Goal: Task Accomplishment & Management: Manage account settings

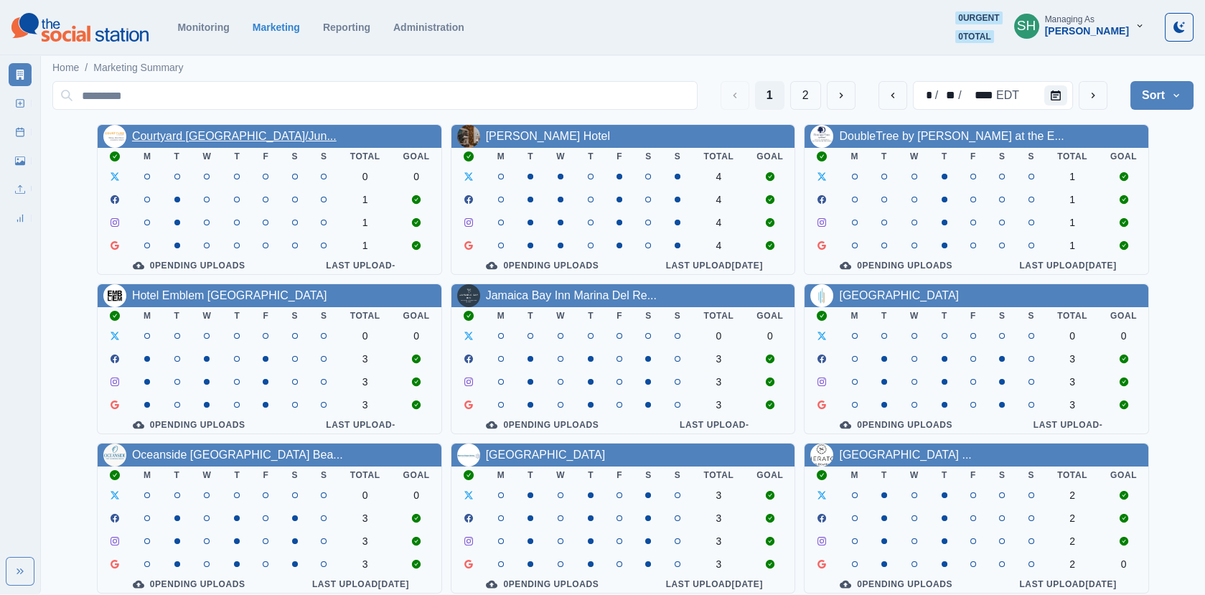
click at [177, 134] on link "Courtyard [GEOGRAPHIC_DATA]/Jun..." at bounding box center [234, 136] width 205 height 12
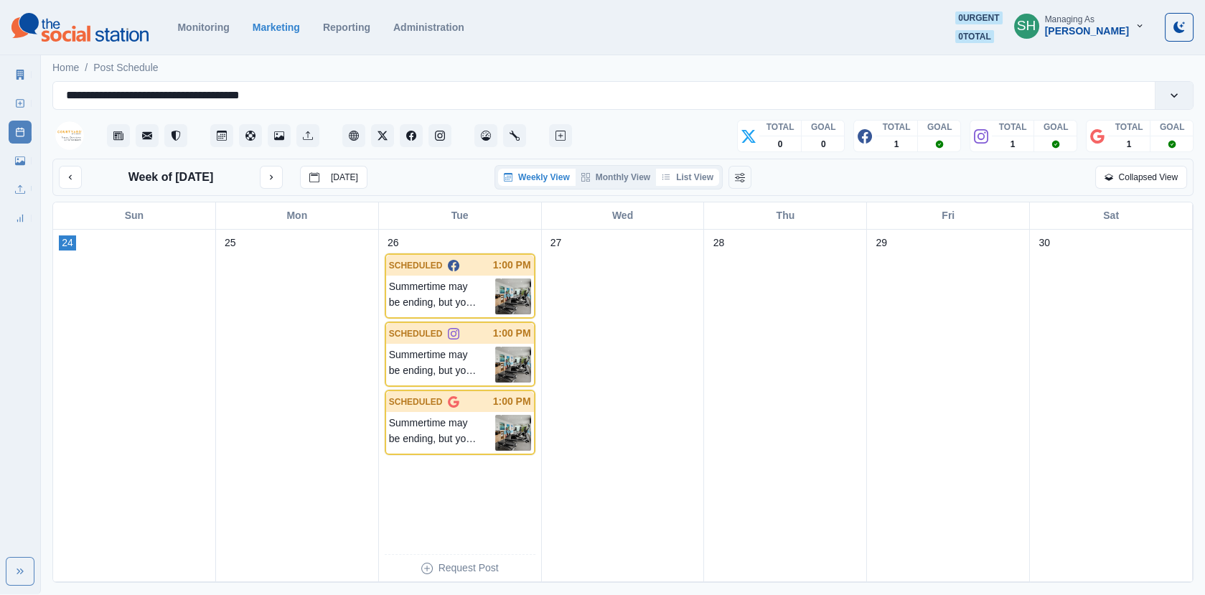
click at [692, 177] on button "List View" at bounding box center [687, 177] width 63 height 17
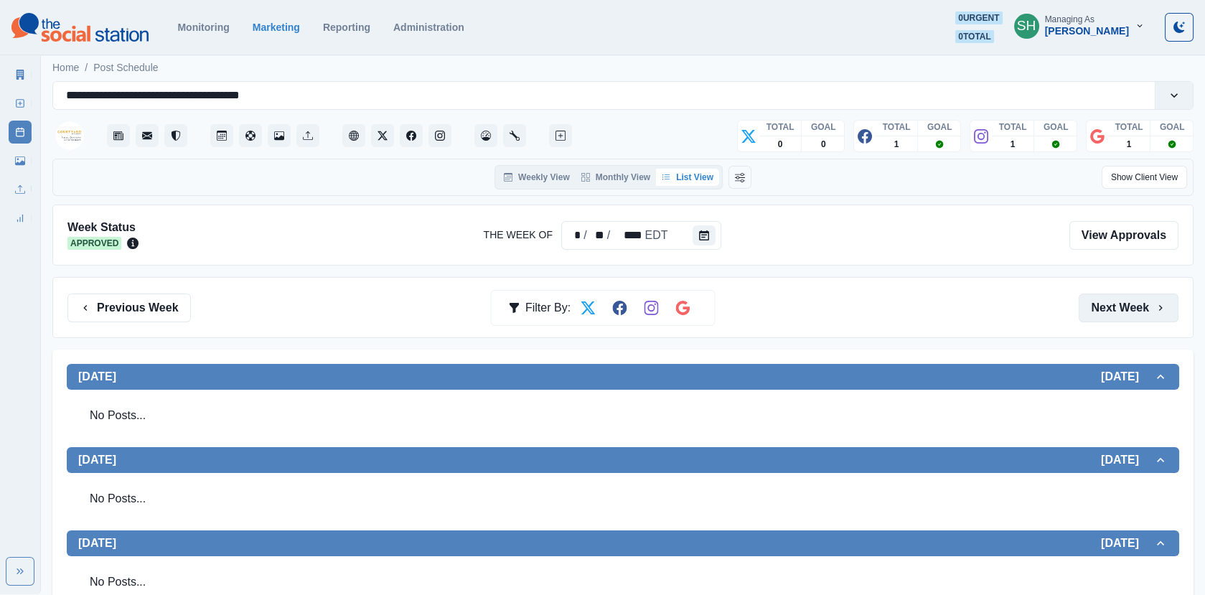
click at [1145, 300] on button "Next Week" at bounding box center [1129, 308] width 100 height 29
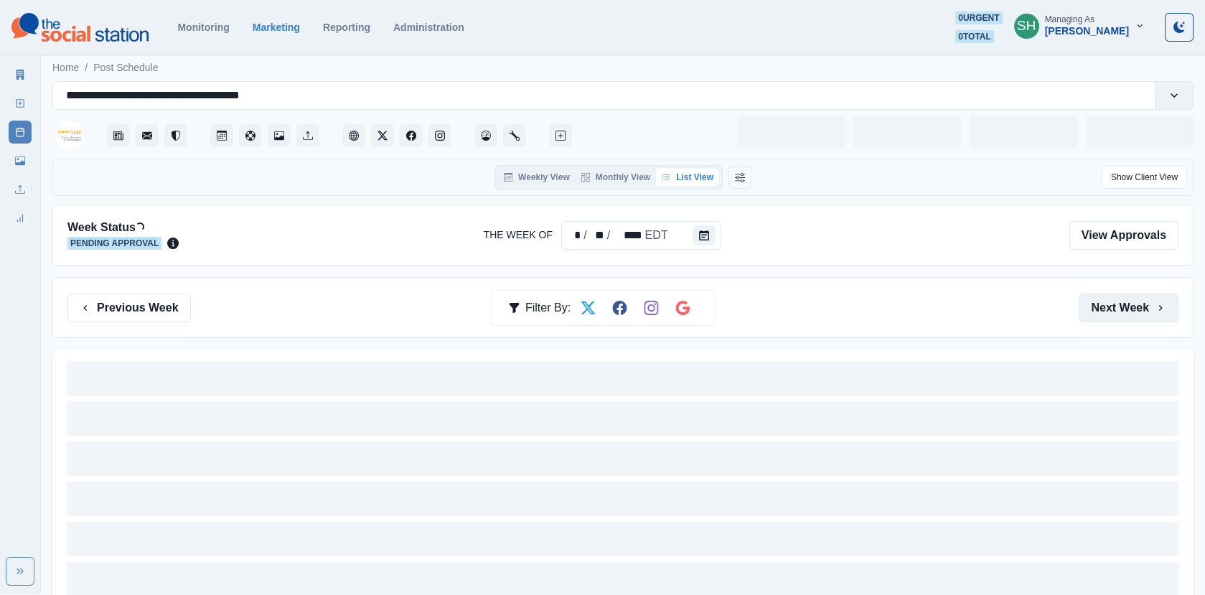
click at [1145, 300] on button "Next Week" at bounding box center [1129, 308] width 100 height 29
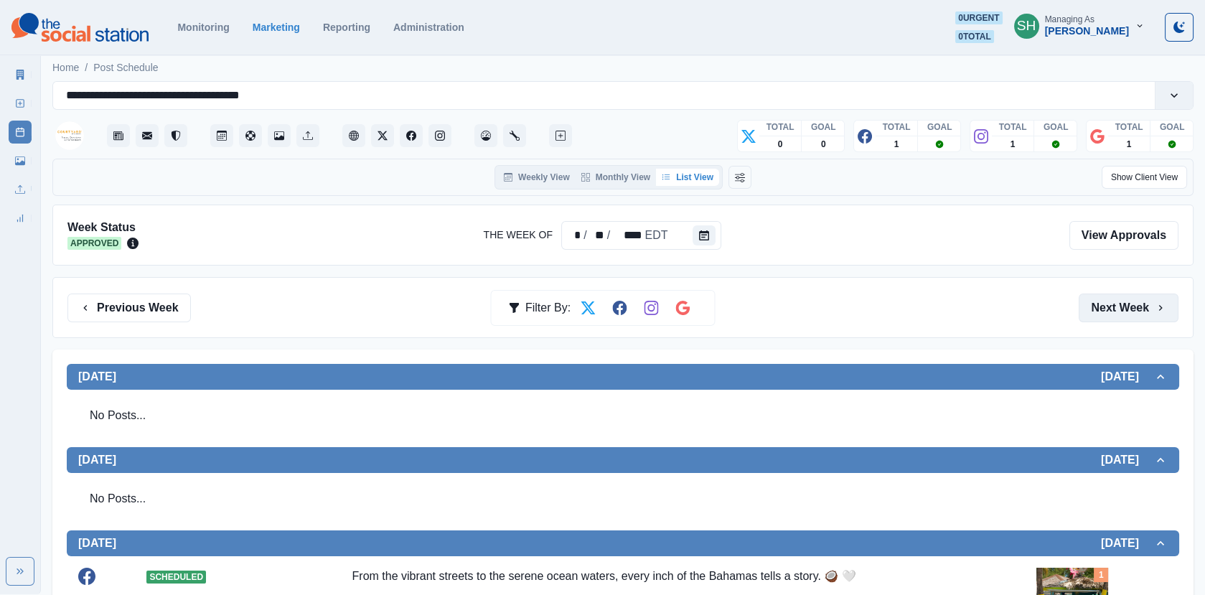
click at [1145, 300] on button "Next Week" at bounding box center [1129, 308] width 100 height 29
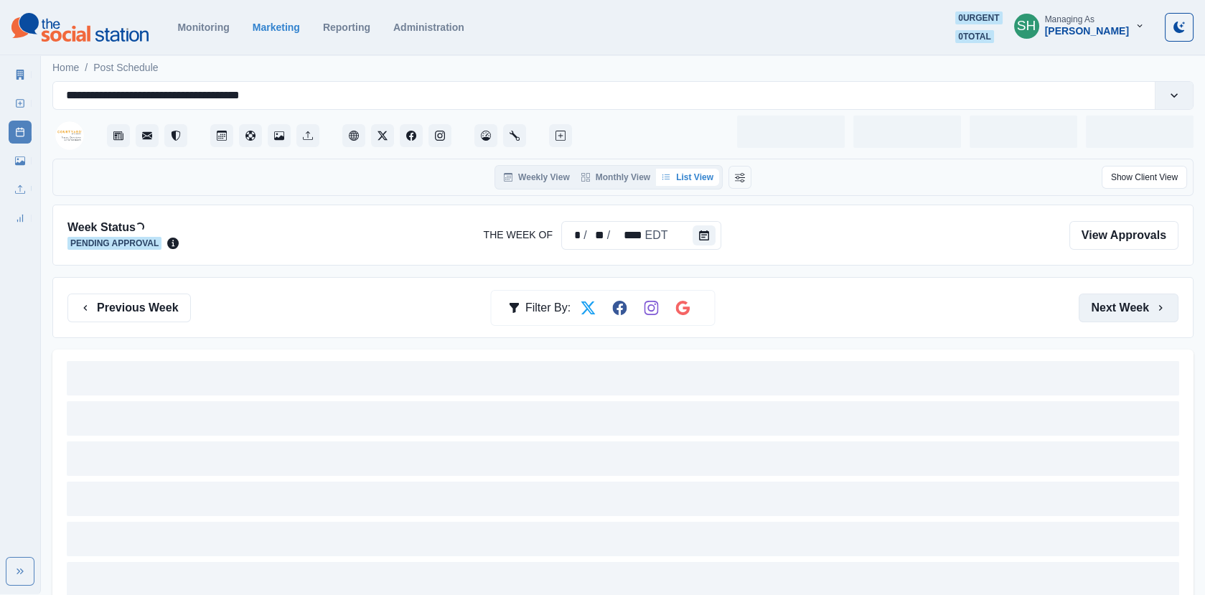
click at [1145, 300] on button "Next Week" at bounding box center [1129, 308] width 100 height 29
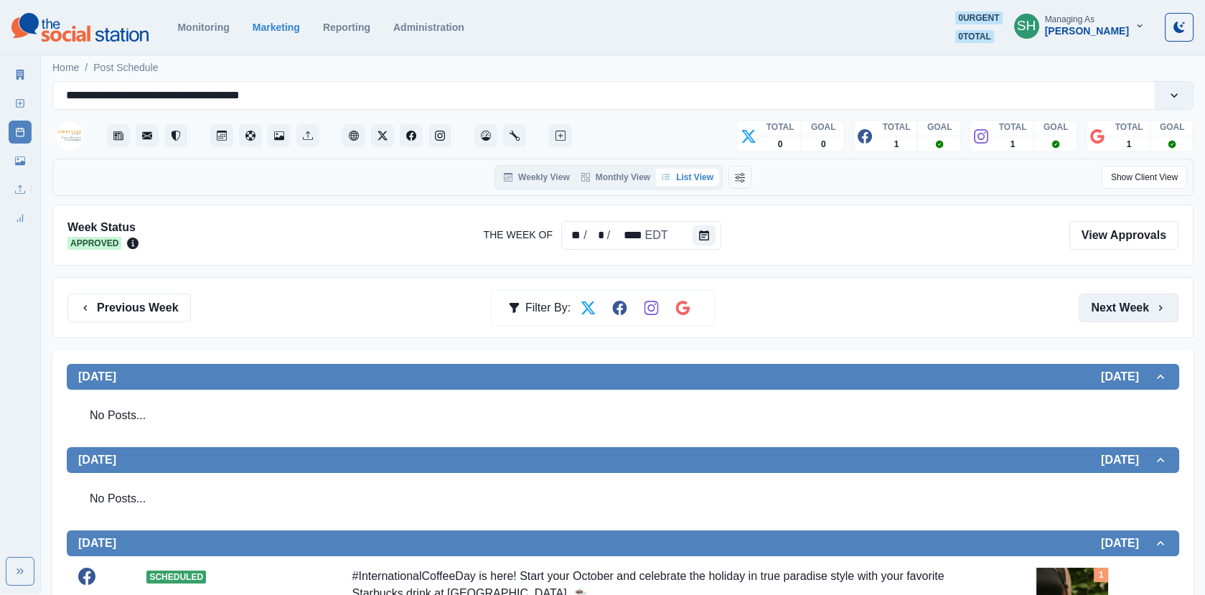
click at [1145, 300] on button "Next Week" at bounding box center [1129, 308] width 100 height 29
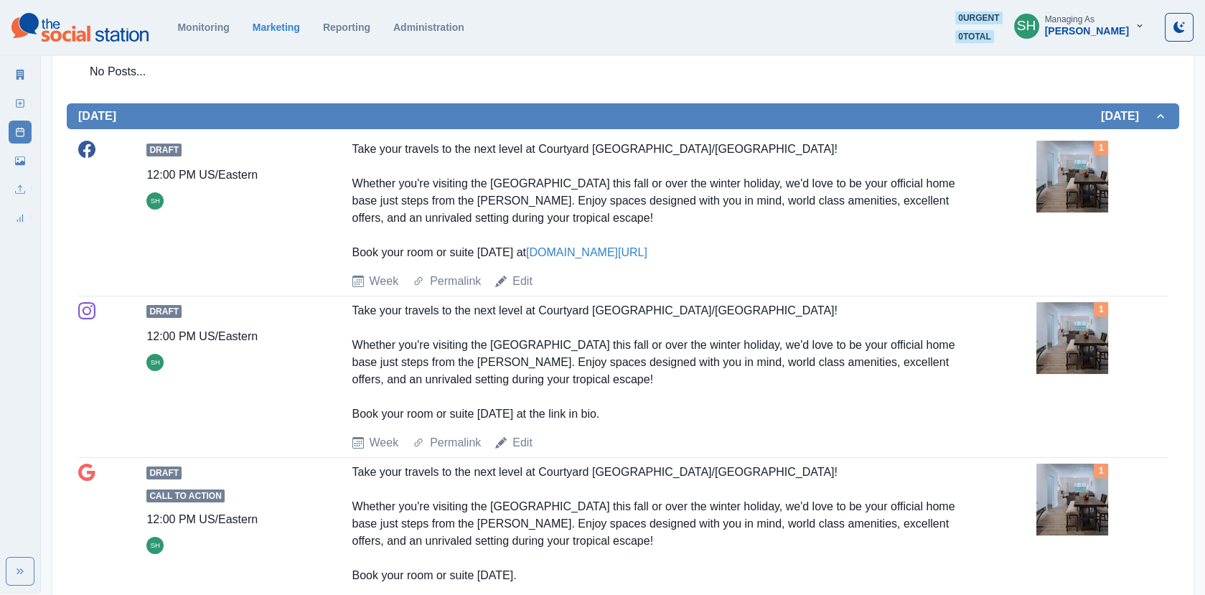
scroll to position [608, 0]
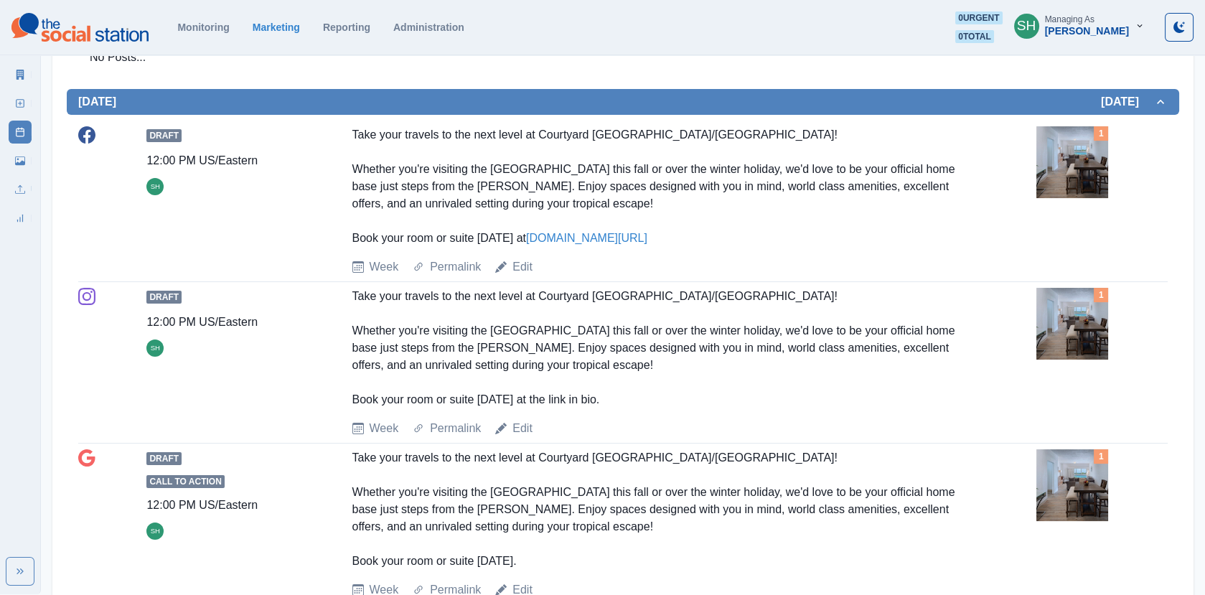
click at [1104, 165] on img at bounding box center [1072, 162] width 72 height 72
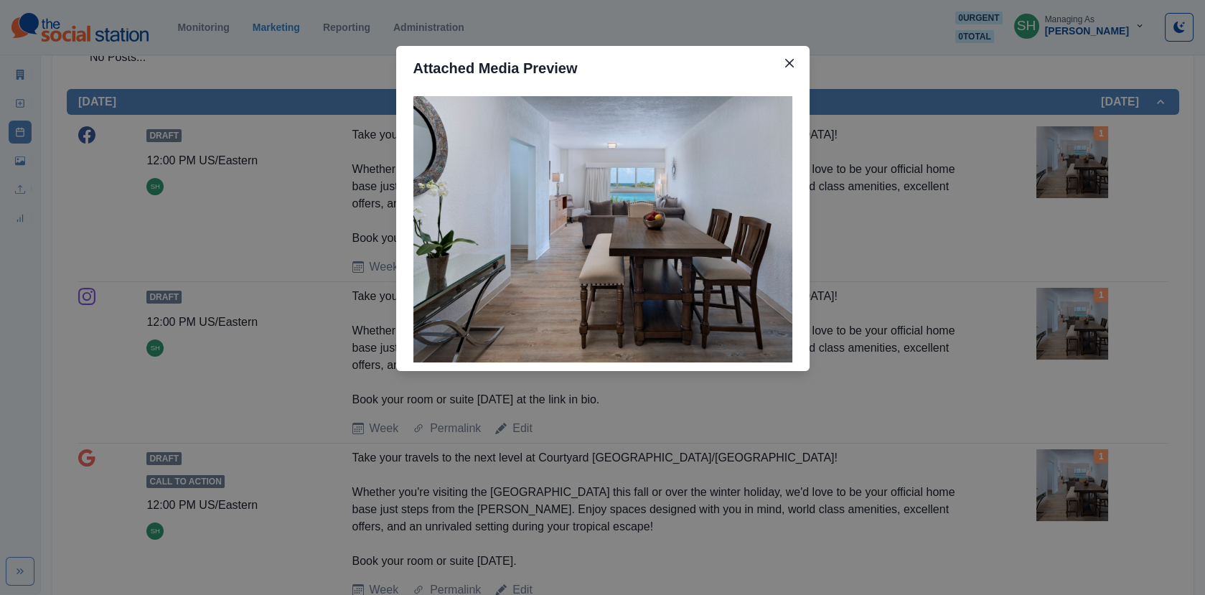
click at [843, 203] on div "Attached Media Preview" at bounding box center [602, 297] width 1205 height 595
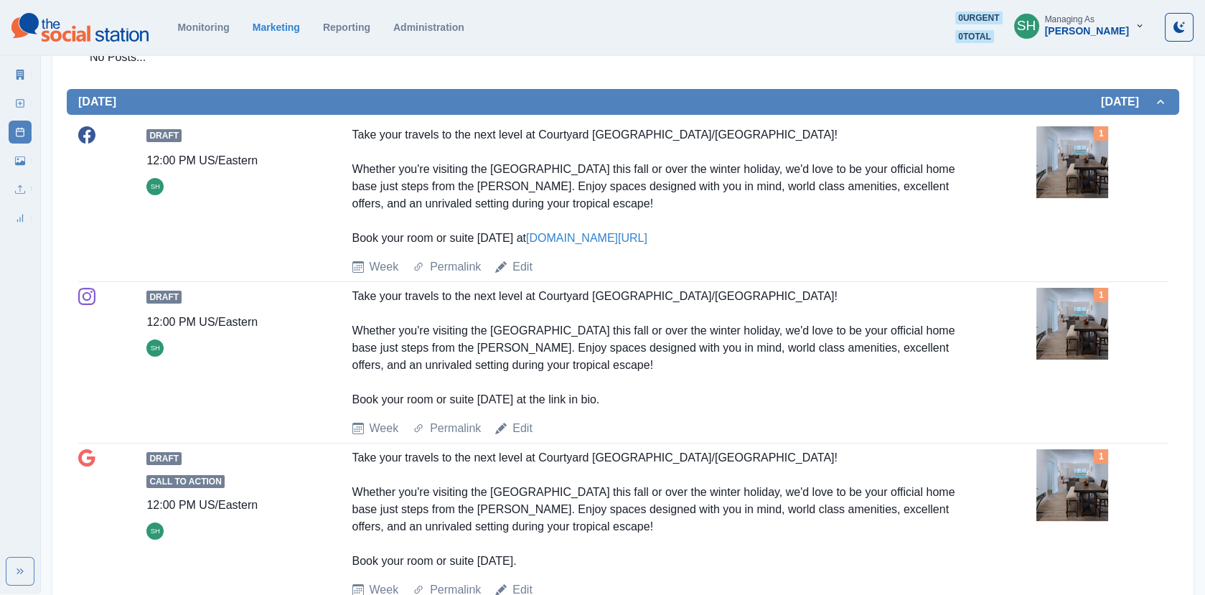
drag, startPoint x: 650, startPoint y: 235, endPoint x: 341, endPoint y: 123, distance: 328.9
click at [341, 123] on div "Draft 12:00 PM US/Eastern SH Take your travels to the next level at [GEOGRAPHIC…" at bounding box center [622, 201] width 1089 height 161
copy div "Take your travels to the next level at Courtyard [GEOGRAPHIC_DATA]/[GEOGRAPHIC_…"
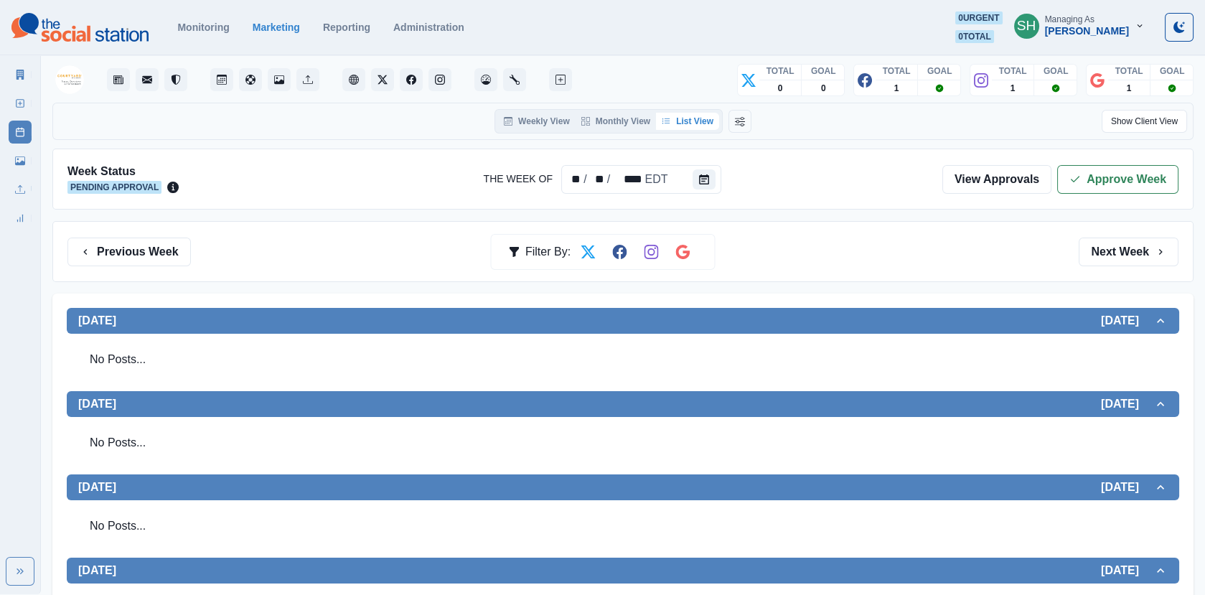
scroll to position [0, 0]
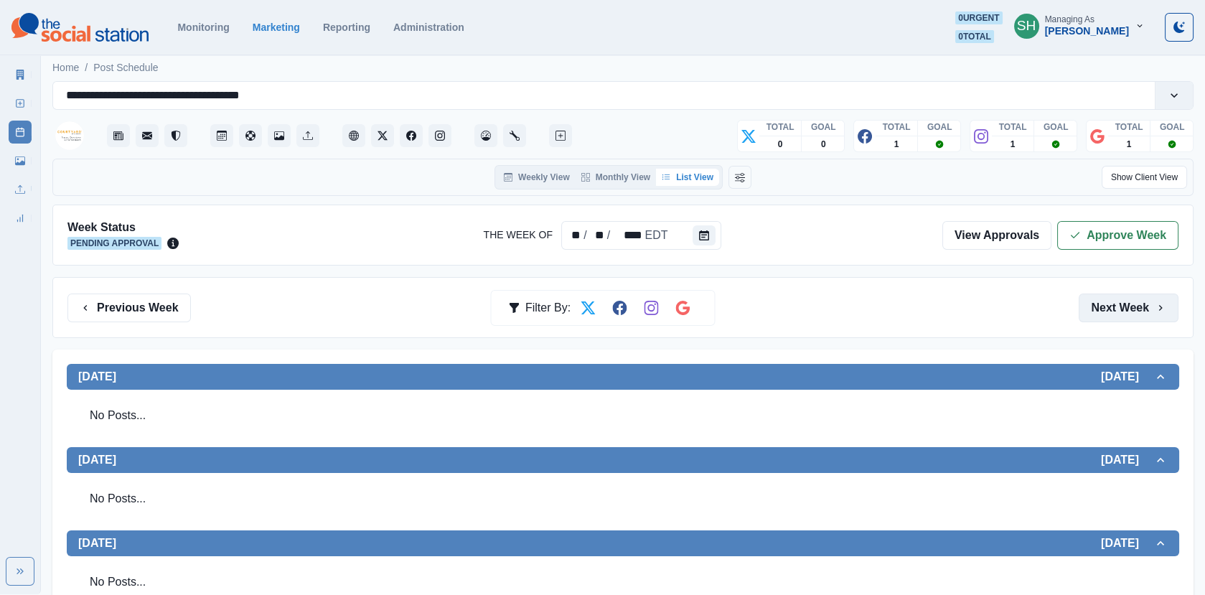
click at [1130, 301] on button "Next Week" at bounding box center [1129, 308] width 100 height 29
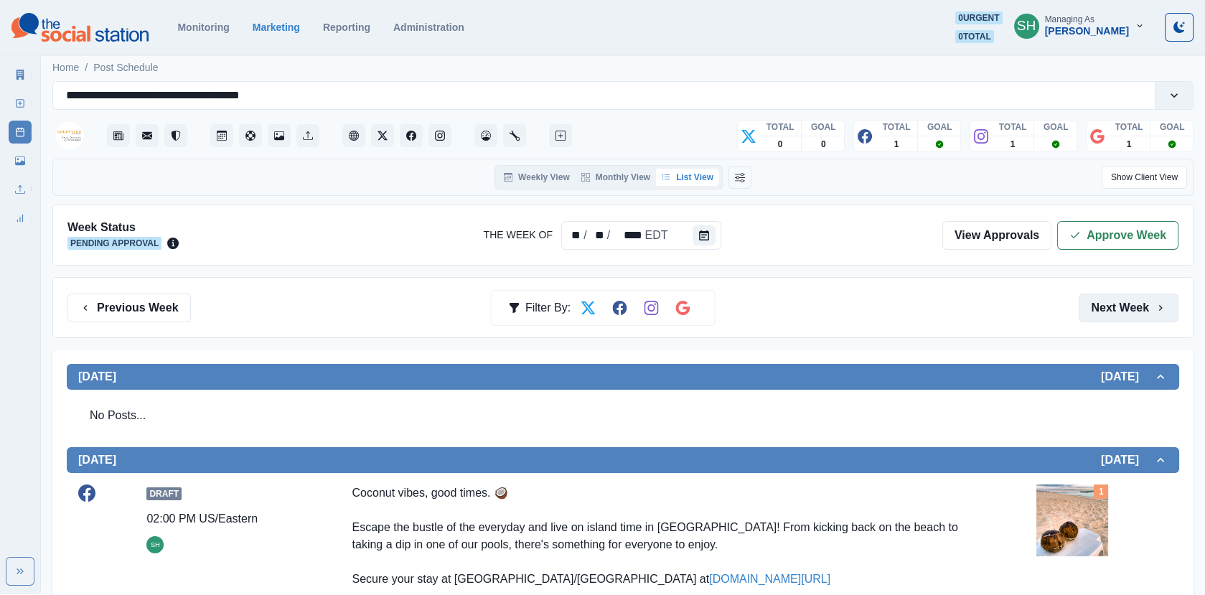
scroll to position [327, 0]
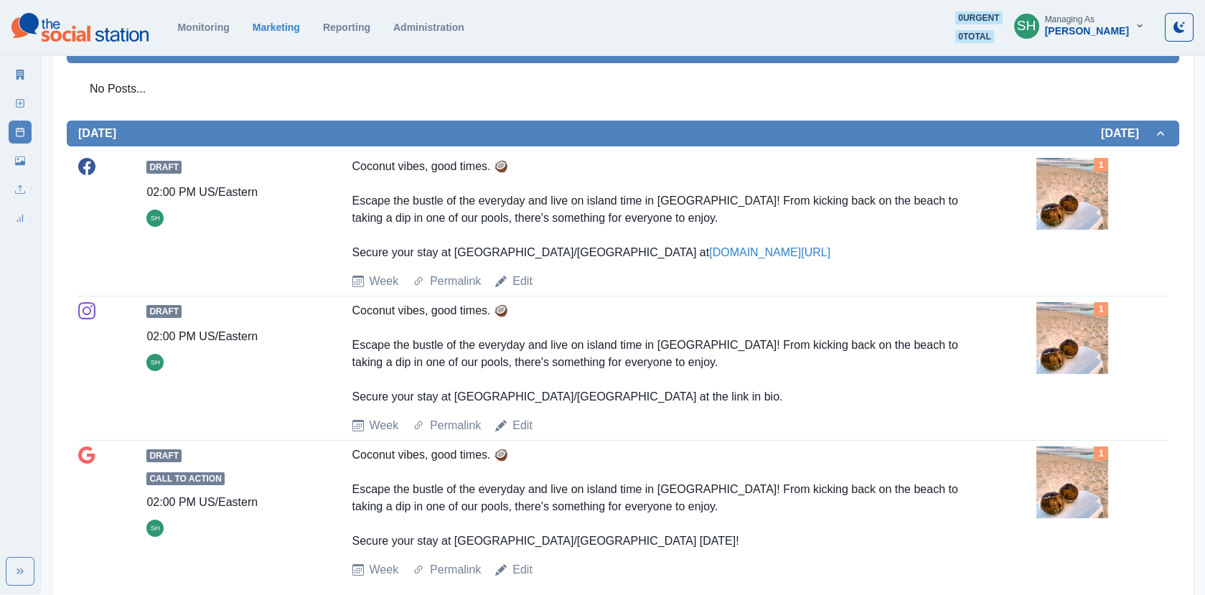
click at [1066, 182] on img at bounding box center [1072, 194] width 72 height 72
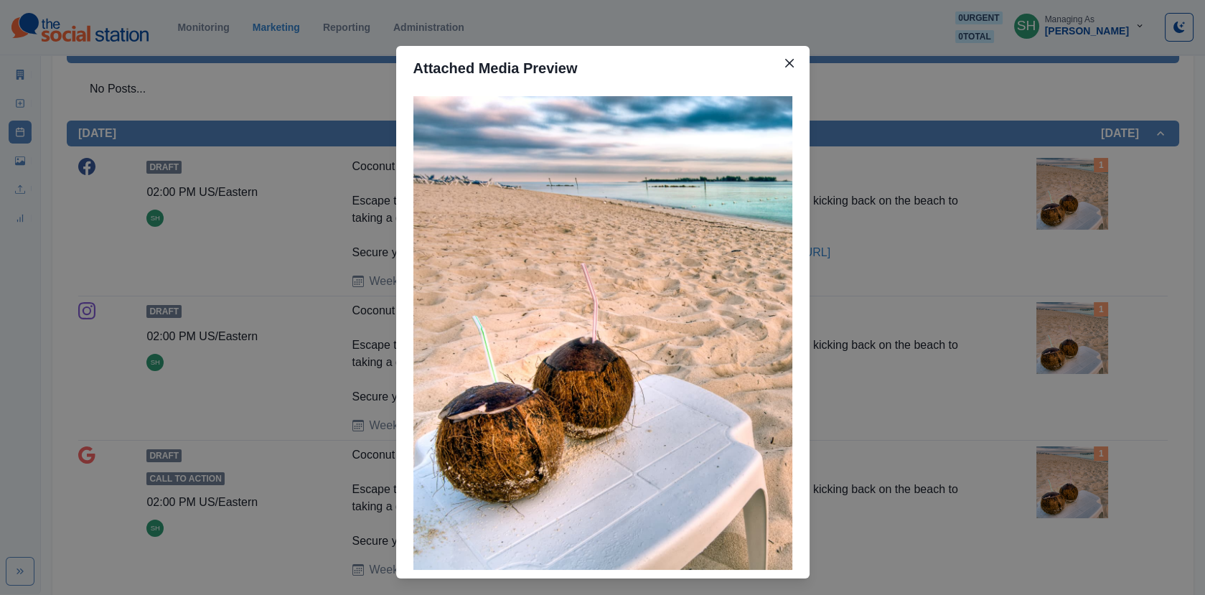
click at [883, 282] on div "Attached Media Preview" at bounding box center [602, 297] width 1205 height 595
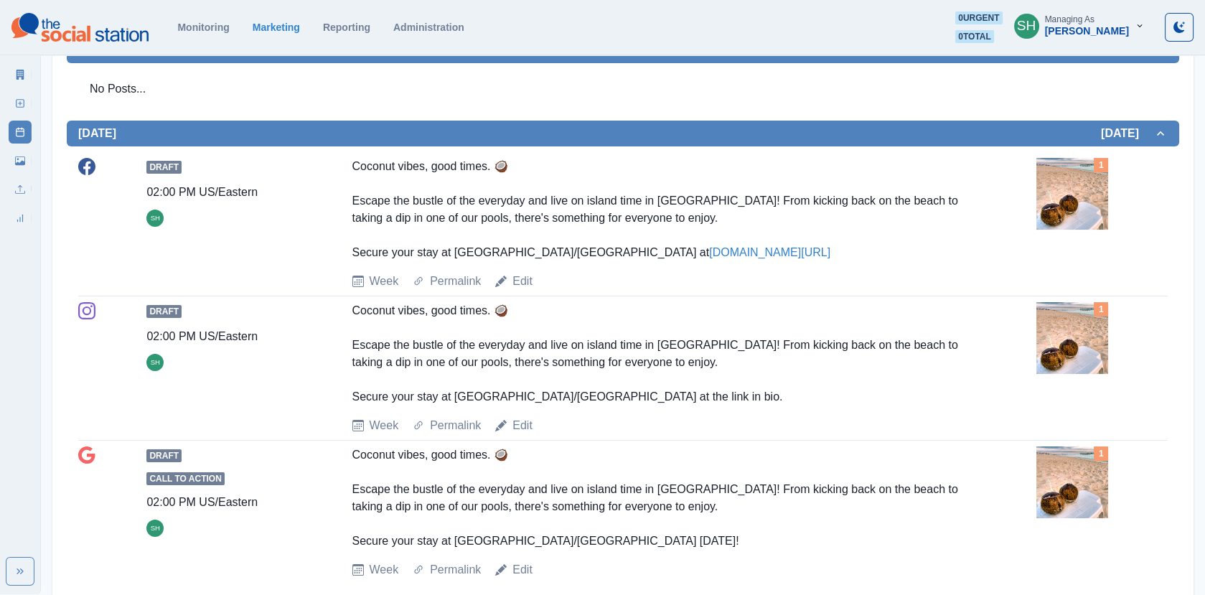
drag, startPoint x: 848, startPoint y: 249, endPoint x: 350, endPoint y: 155, distance: 506.8
click at [350, 155] on div "Draft 02:00 PM US/Eastern SH Coconut vibes, good times. 🥥 Escape the bustle of …" at bounding box center [622, 224] width 1089 height 144
copy div "Coconut vibes, good times. 🥥 Escape the bustle of the everyday and live on isla…"
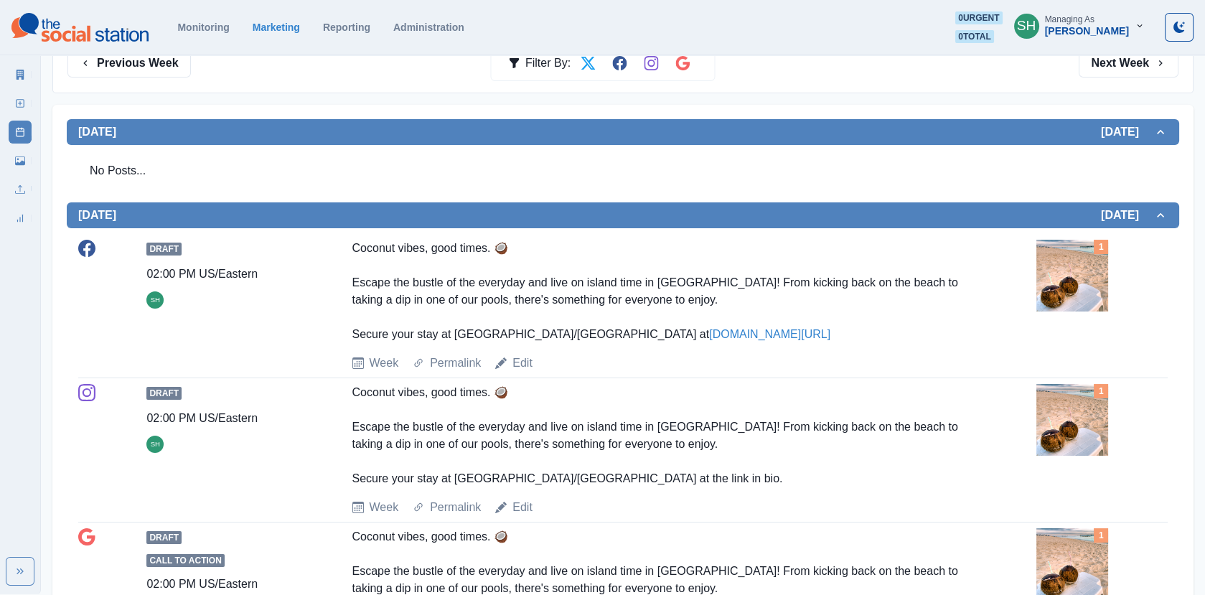
scroll to position [0, 0]
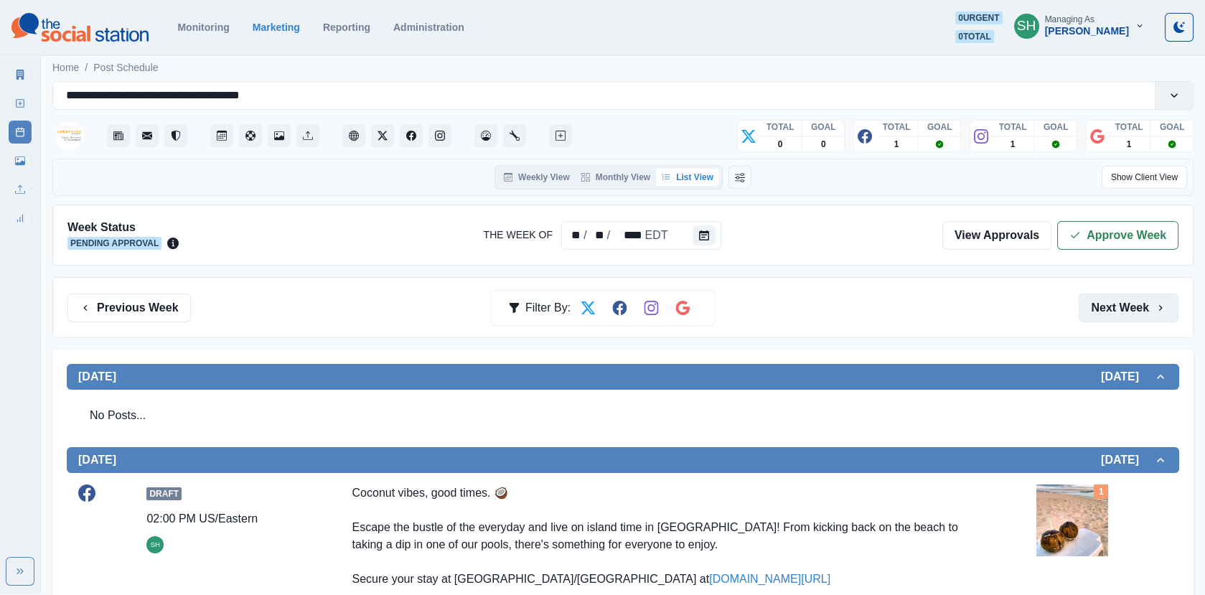
click at [1102, 316] on button "Next Week" at bounding box center [1129, 308] width 100 height 29
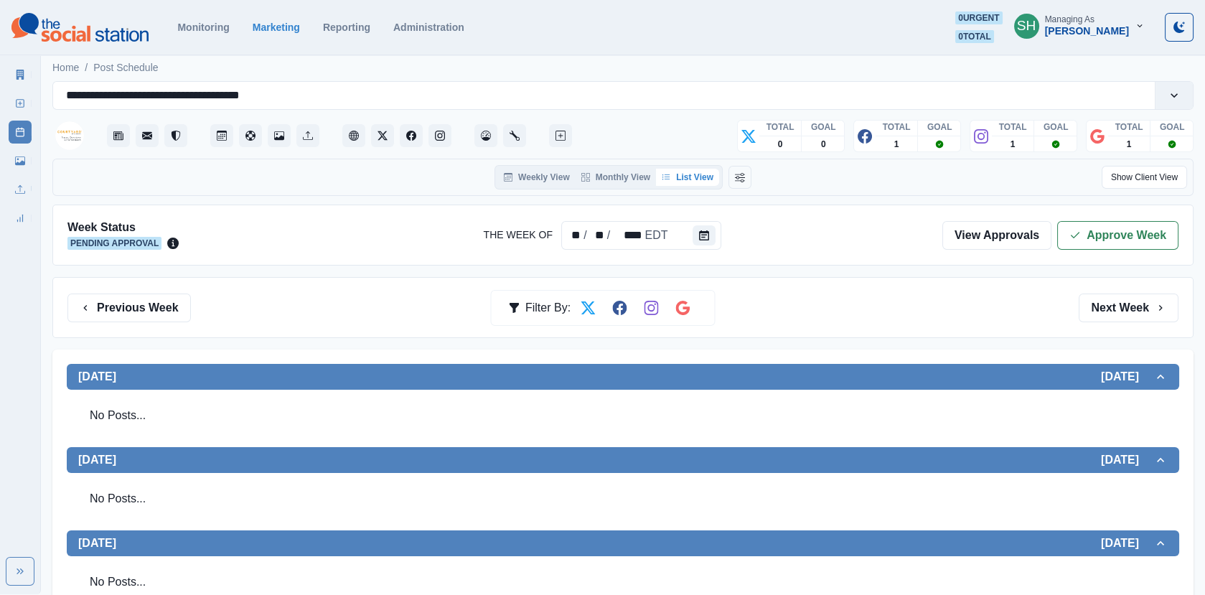
scroll to position [445, 0]
